Goal: Task Accomplishment & Management: Manage account settings

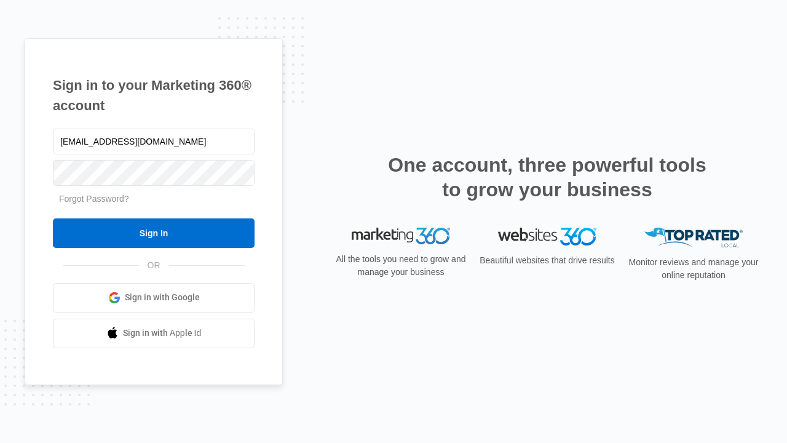
type input "[EMAIL_ADDRESS][DOMAIN_NAME]"
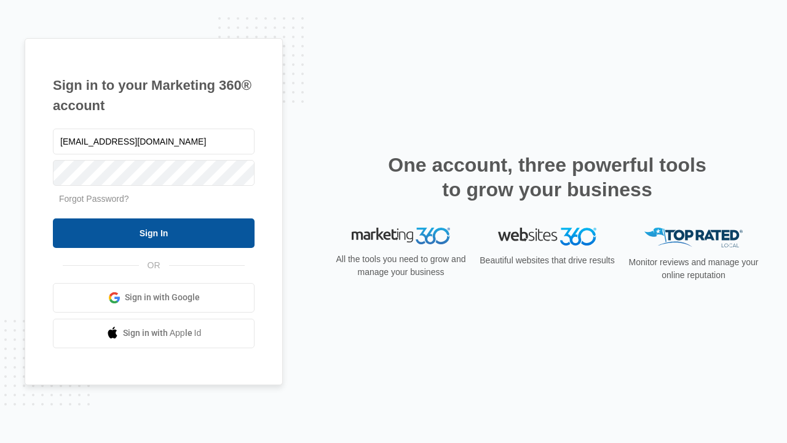
click at [154, 232] on input "Sign In" at bounding box center [154, 233] width 202 height 30
